Goal: Find contact information: Find contact information

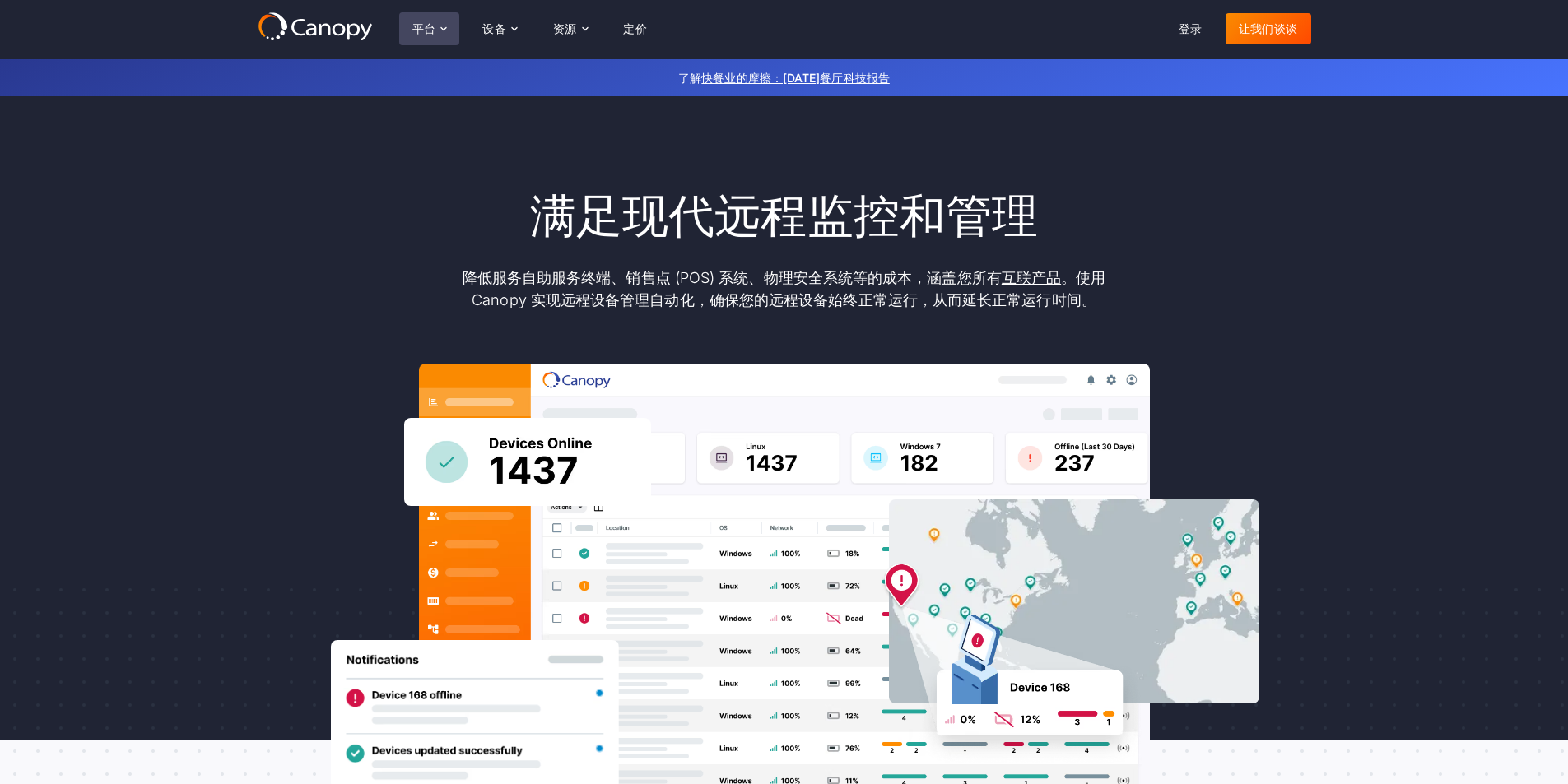
click at [432, 31] on font "平台" at bounding box center [424, 29] width 23 height 14
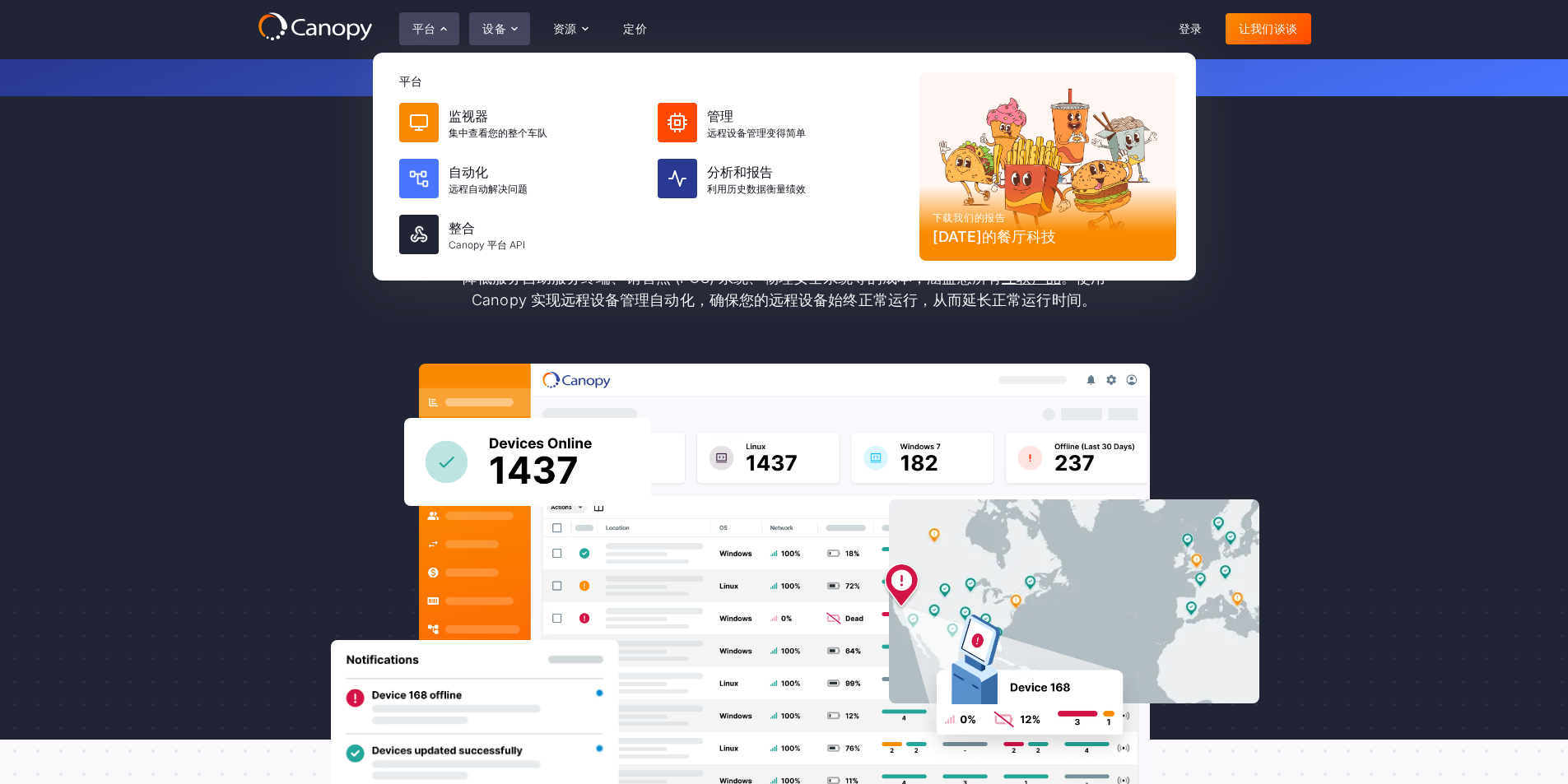
click at [523, 25] on div "设备" at bounding box center [500, 29] width 61 height 33
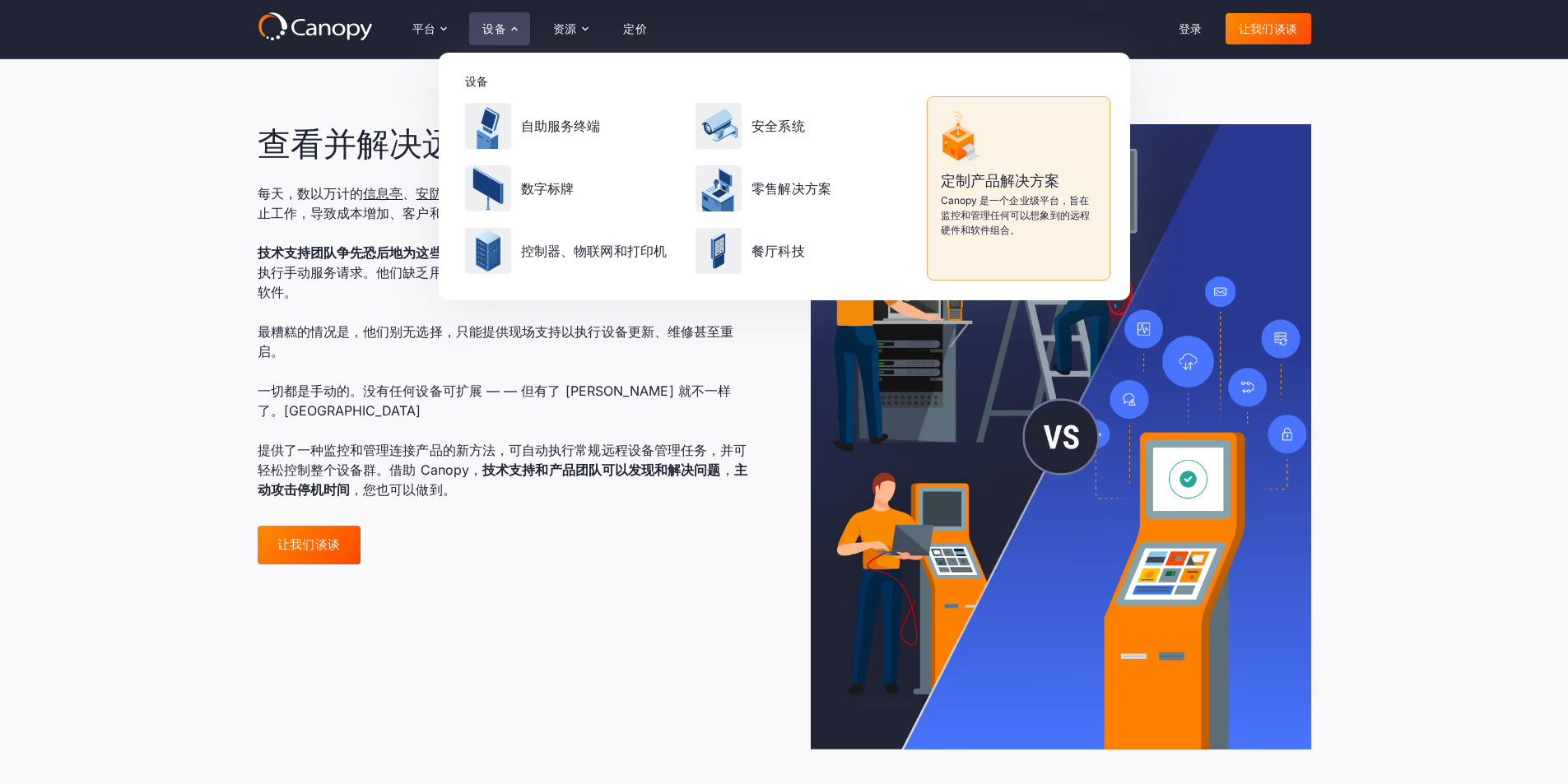
scroll to position [987, 0]
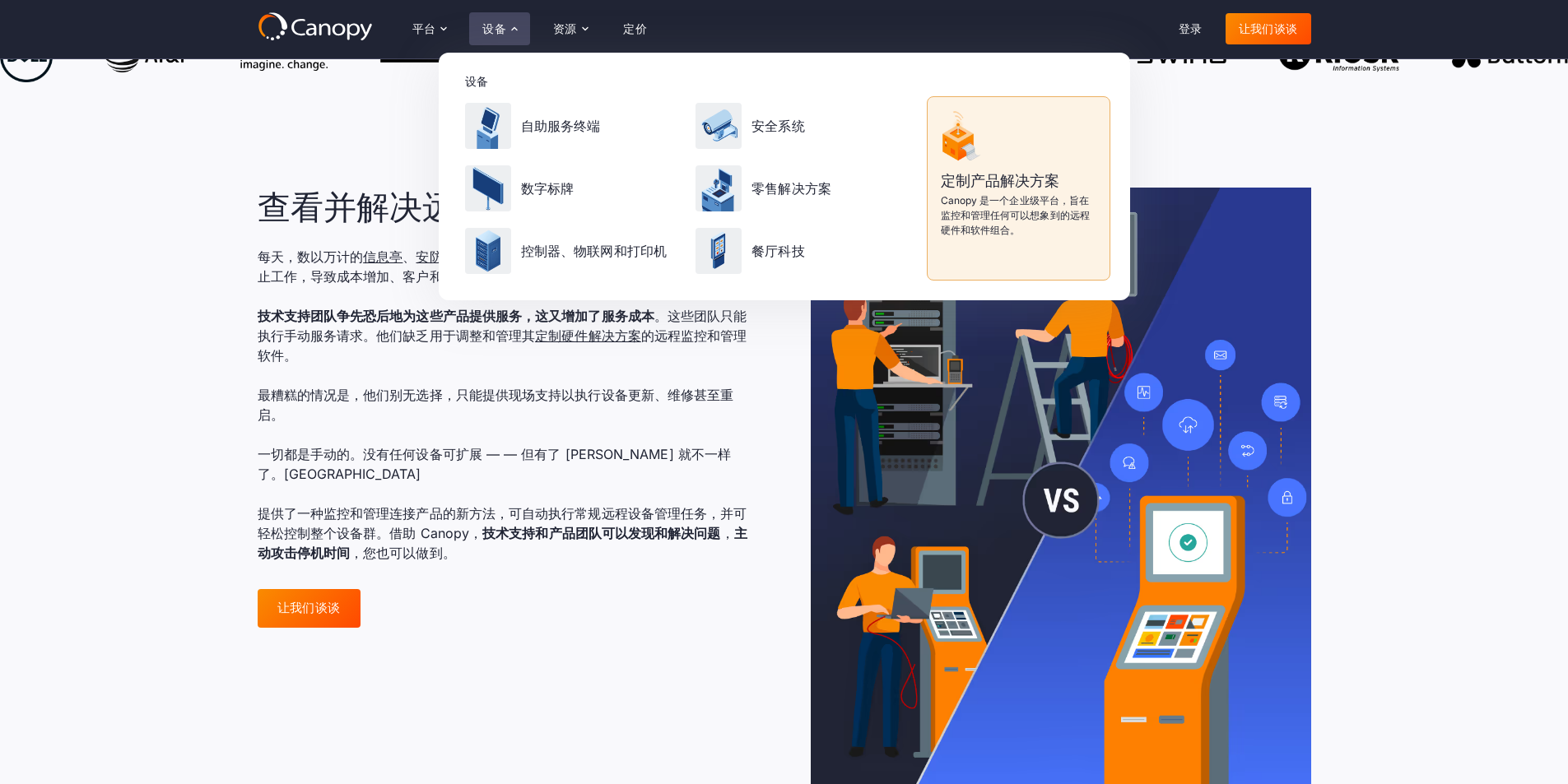
click at [175, 313] on section "查看并解决远程设备问题 每天，数以万计的 信息亭 ​​、 安防系统 、 数字标牌 、 零售 POS 系统 、 打印机 等设备停止工作，导致成本增加、客户和支持…" at bounding box center [784, 499] width 1568 height 730
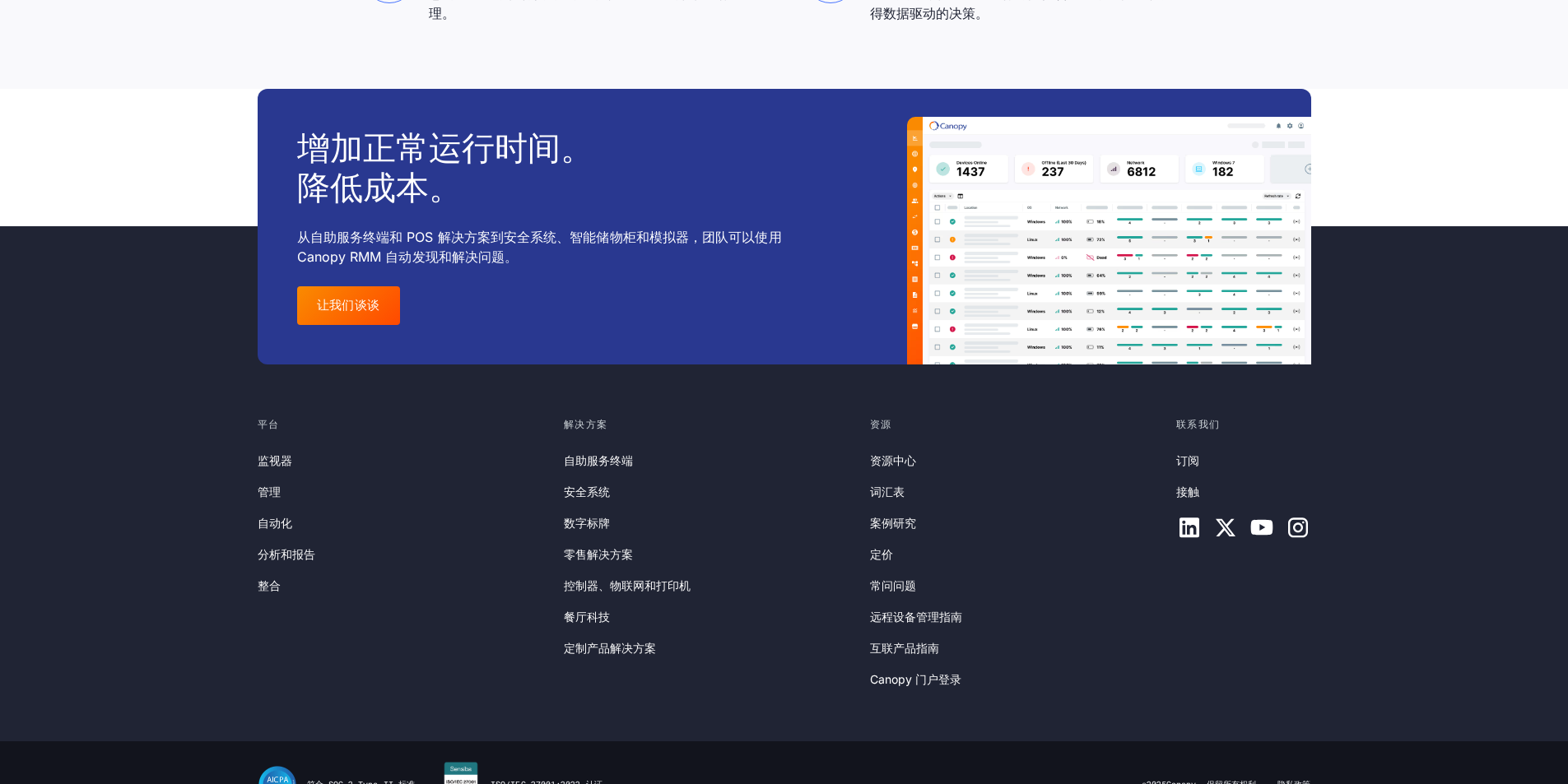
scroll to position [5015, 0]
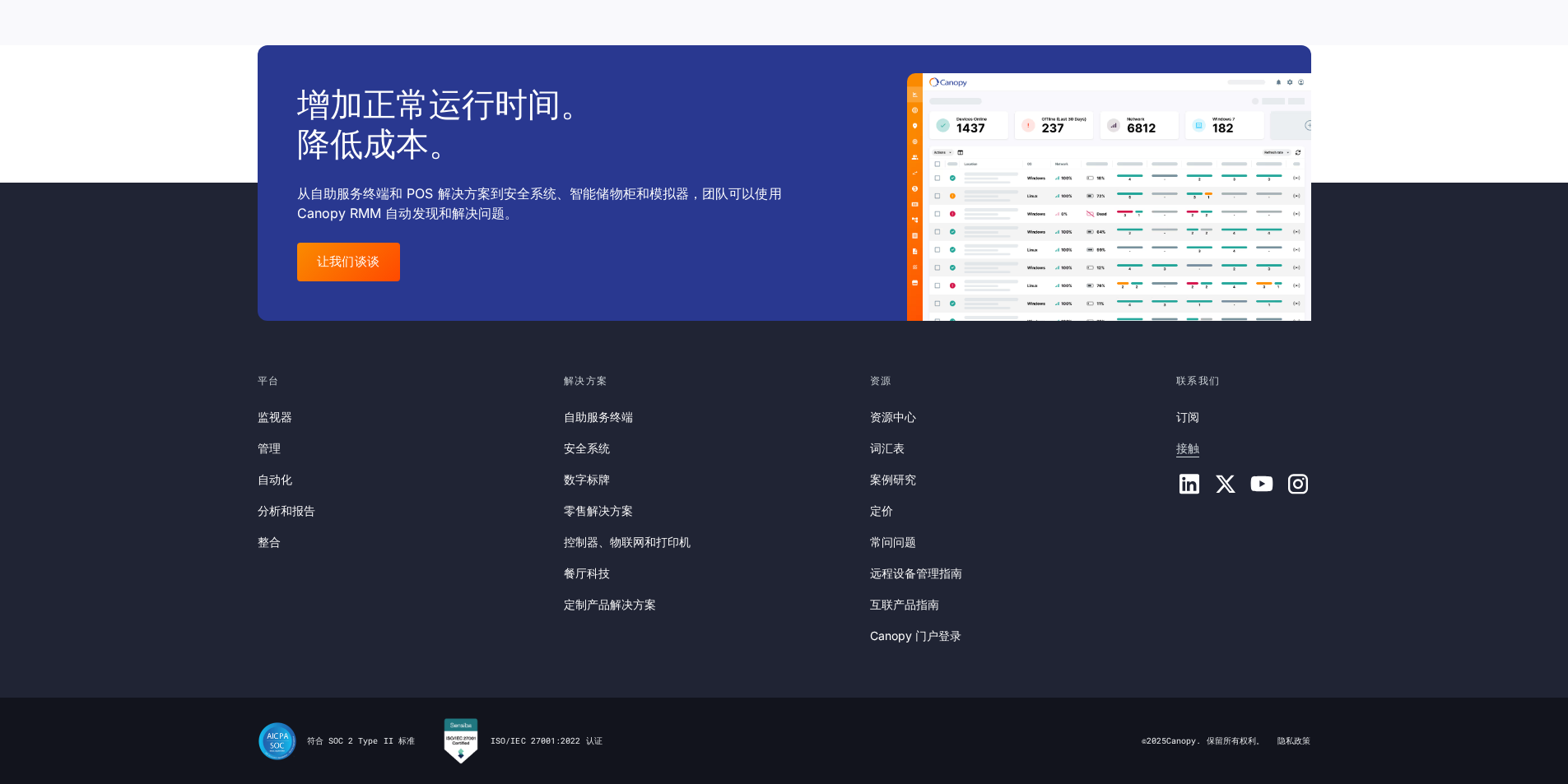
click at [1191, 445] on font "接触" at bounding box center [1188, 448] width 23 height 14
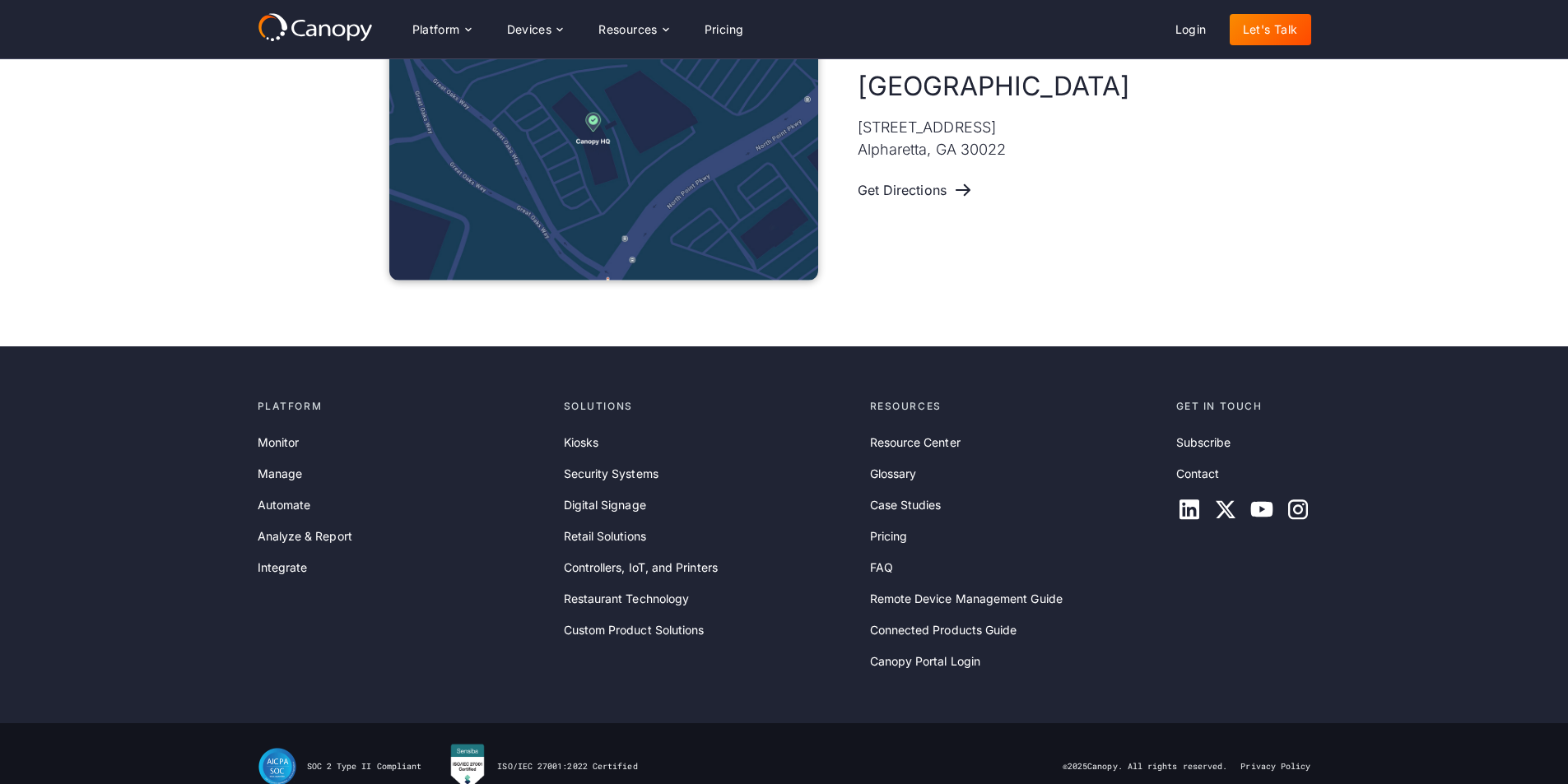
scroll to position [822, 0]
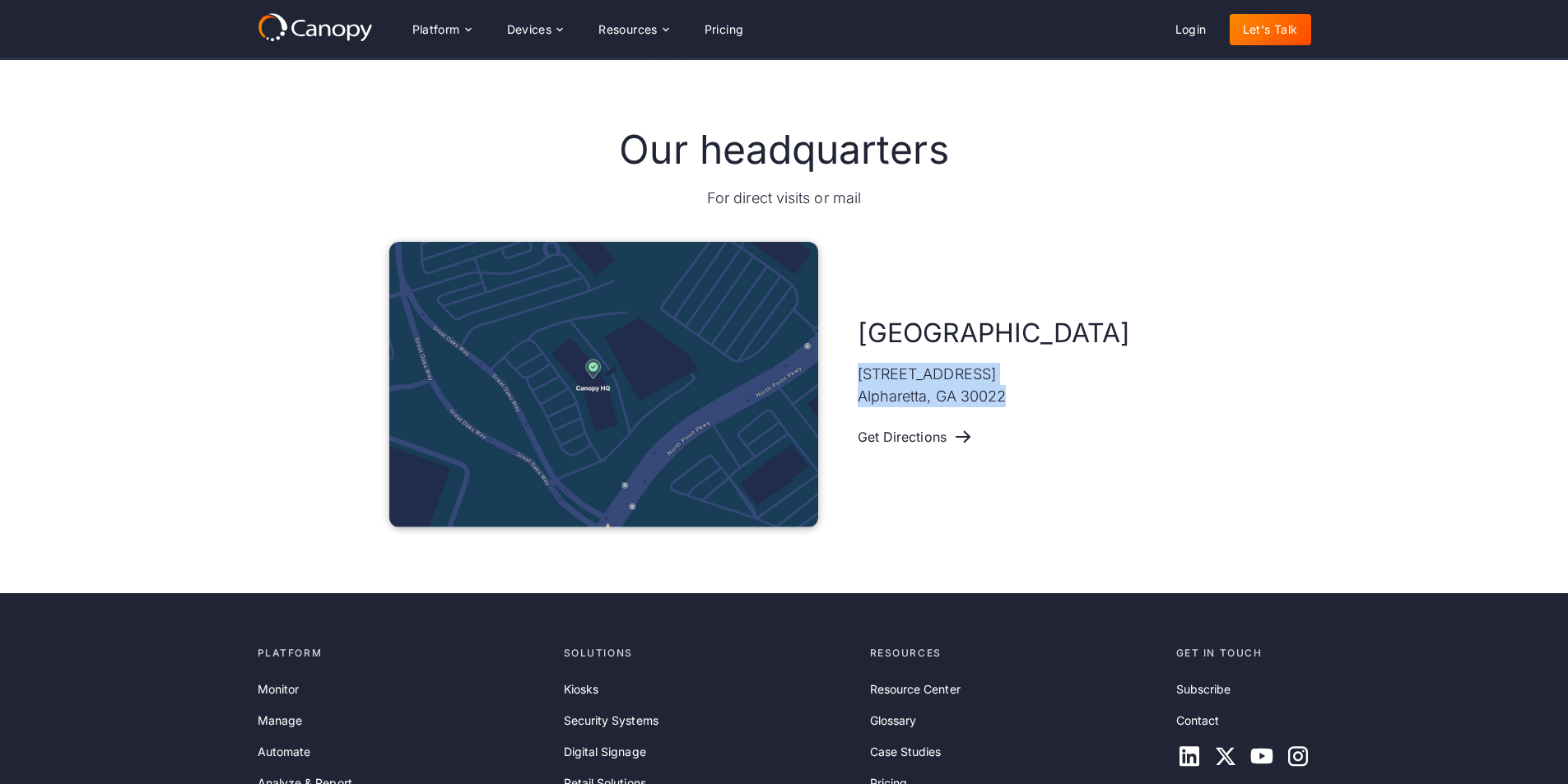
drag, startPoint x: 1020, startPoint y: 406, endPoint x: 847, endPoint y: 368, distance: 177.1
click at [847, 368] on div "Atlanta [STREET_ADDRESS] Get Directions" at bounding box center [784, 385] width 790 height 286
copy p "[STREET_ADDRESS]"
